Goal: Information Seeking & Learning: Check status

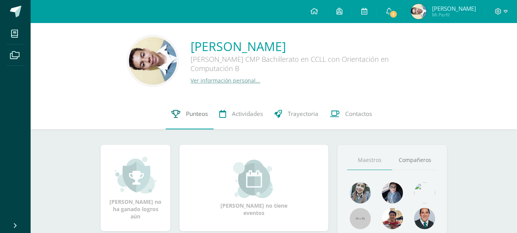
click at [191, 118] on link "Punteos" at bounding box center [190, 113] width 48 height 31
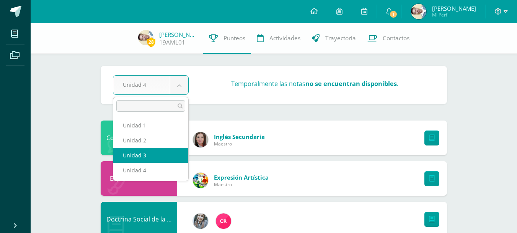
select select "Unidad 3"
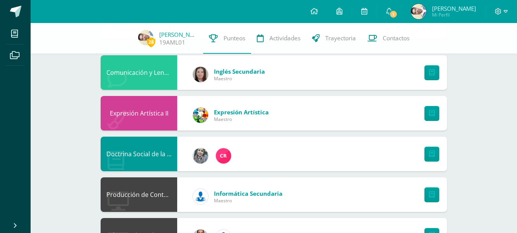
scroll to position [56, 0]
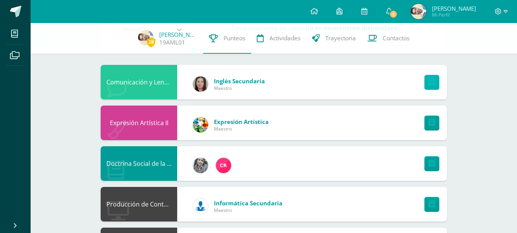
click at [429, 81] on link at bounding box center [432, 82] width 15 height 15
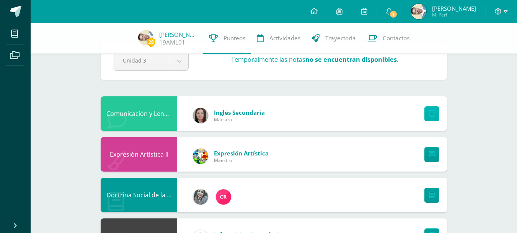
scroll to position [0, 0]
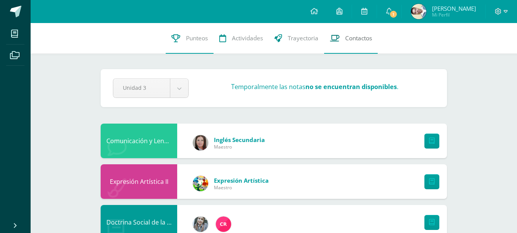
click at [349, 44] on link "Contactos" at bounding box center [351, 38] width 54 height 31
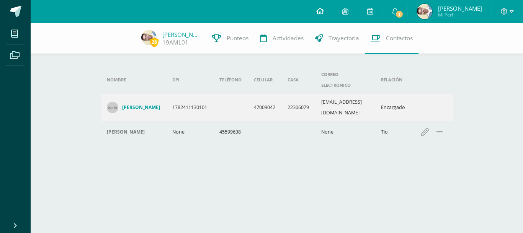
click at [326, 21] on link at bounding box center [320, 11] width 26 height 23
click at [327, 30] on link "Trayectoria" at bounding box center [338, 38] width 56 height 31
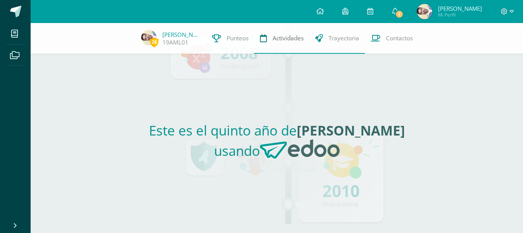
click at [266, 39] on link "Actividades" at bounding box center [281, 38] width 55 height 31
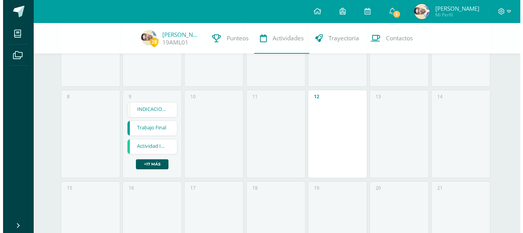
scroll to position [153, 0]
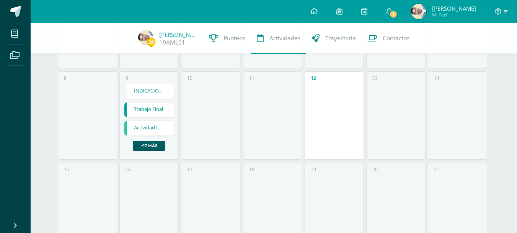
click at [143, 129] on link "Actividad IV Unidad" at bounding box center [148, 128] width 49 height 15
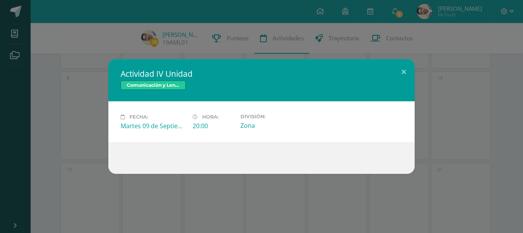
click at [92, 110] on div "Actividad IV Unidad Comunicación y Lenguaje L3 Inglés Fecha: [DATE] Hora: 20:00…" at bounding box center [261, 116] width 517 height 115
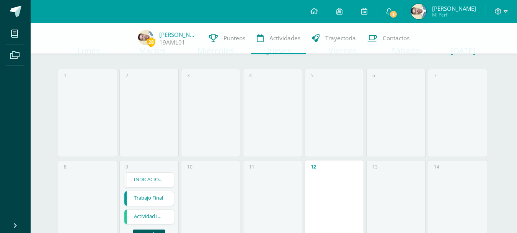
scroll to position [38, 0]
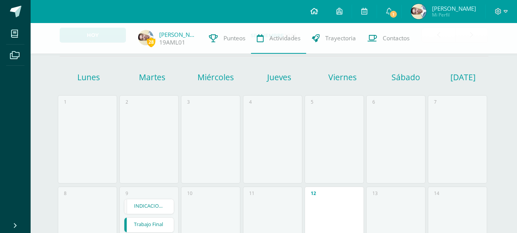
click at [326, 15] on link at bounding box center [314, 11] width 26 height 23
